Goal: Use online tool/utility: Utilize a website feature to perform a specific function

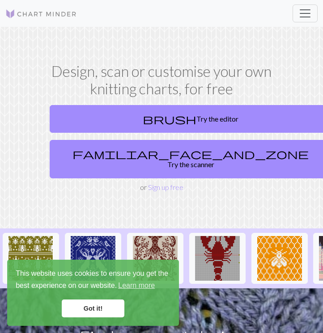
click at [101, 310] on link "Got it!" at bounding box center [93, 309] width 63 height 18
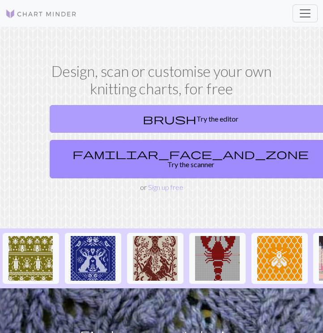
click at [153, 117] on link "brush Try the editor" at bounding box center [191, 119] width 282 height 28
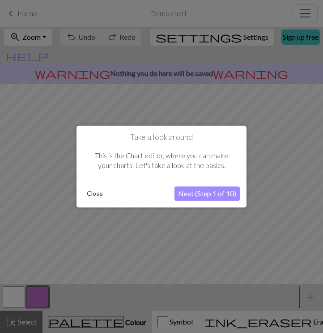
click at [194, 193] on button "Next (Step 1 of 10)" at bounding box center [206, 194] width 65 height 14
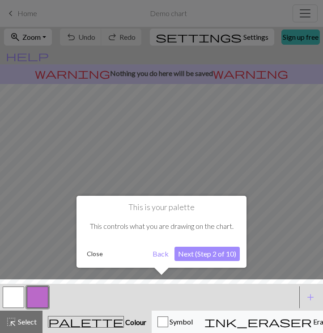
click at [202, 255] on button "Next (Step 2 of 10)" at bounding box center [206, 254] width 65 height 14
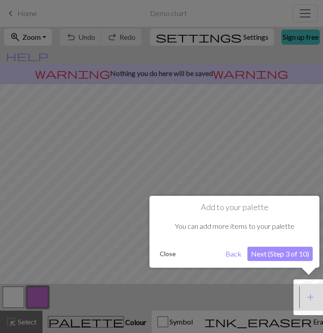
click at [270, 257] on button "Next (Step 3 of 10)" at bounding box center [279, 254] width 65 height 14
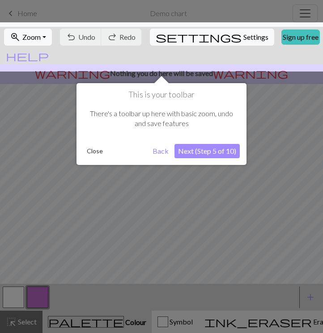
click at [204, 154] on button "Next (Step 5 of 10)" at bounding box center [206, 151] width 65 height 14
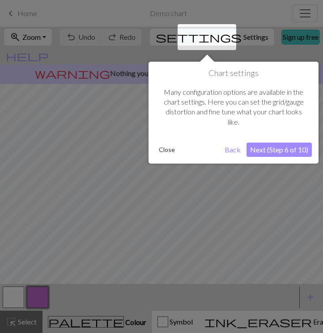
click at [267, 151] on button "Next (Step 6 of 10)" at bounding box center [278, 150] width 65 height 14
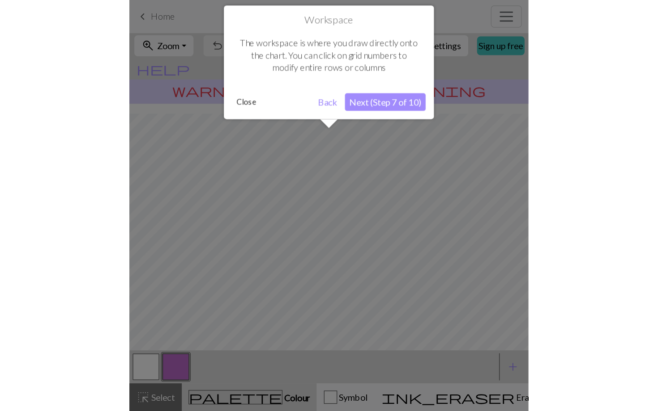
scroll to position [54, 0]
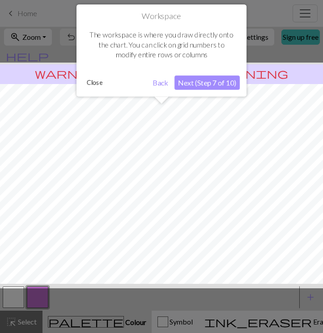
click at [195, 81] on button "Next (Step 7 of 10)" at bounding box center [206, 83] width 65 height 14
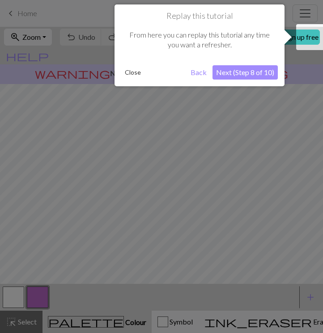
click at [225, 76] on button "Next (Step 8 of 10)" at bounding box center [244, 72] width 65 height 14
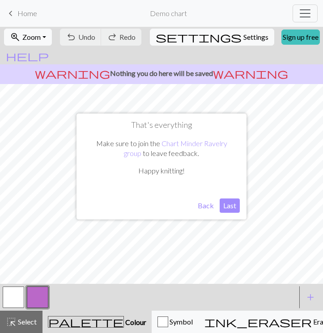
click at [233, 206] on button "Last" at bounding box center [230, 206] width 20 height 14
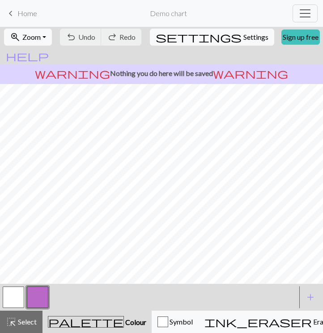
click at [69, 320] on span "palette" at bounding box center [85, 322] width 75 height 13
click at [38, 297] on button "button" at bounding box center [37, 297] width 21 height 21
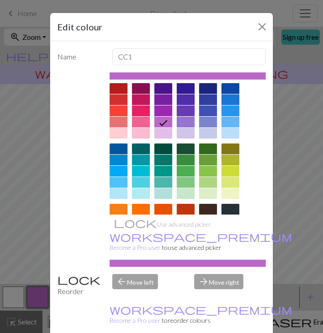
click at [165, 159] on div at bounding box center [163, 160] width 18 height 11
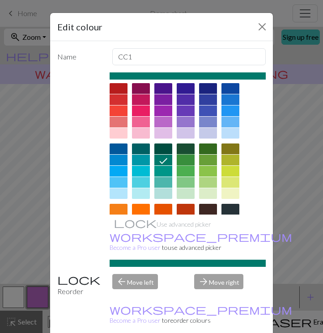
click at [186, 161] on div at bounding box center [186, 160] width 18 height 11
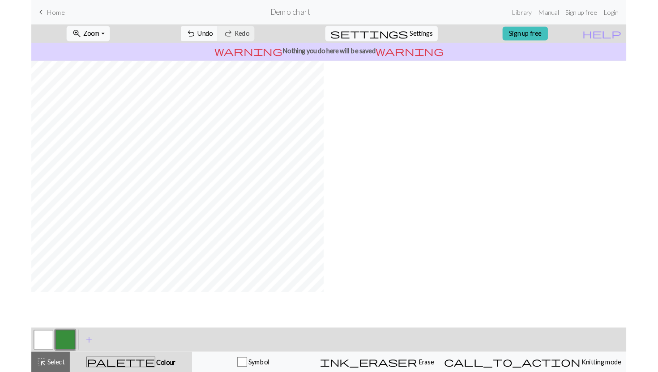
scroll to position [31, 0]
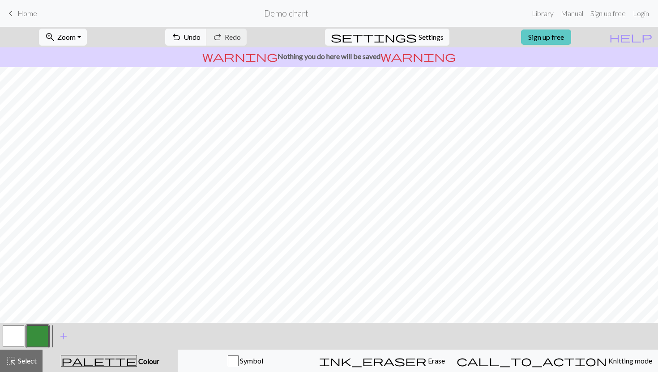
click at [322, 38] on link "Sign up free" at bounding box center [546, 37] width 50 height 15
